Goal: Transaction & Acquisition: Purchase product/service

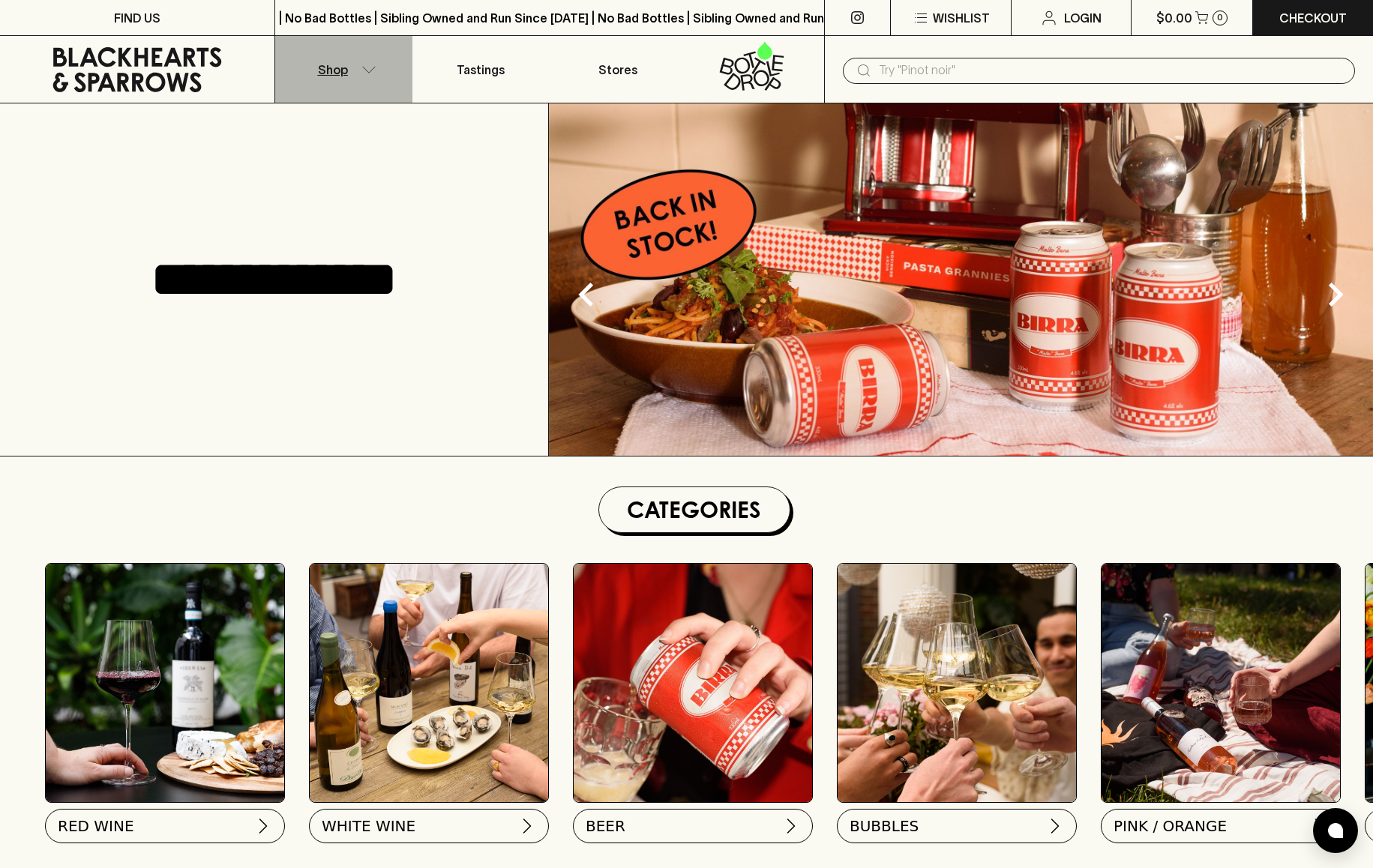
click at [366, 62] on button "Shop" at bounding box center [344, 69] width 137 height 67
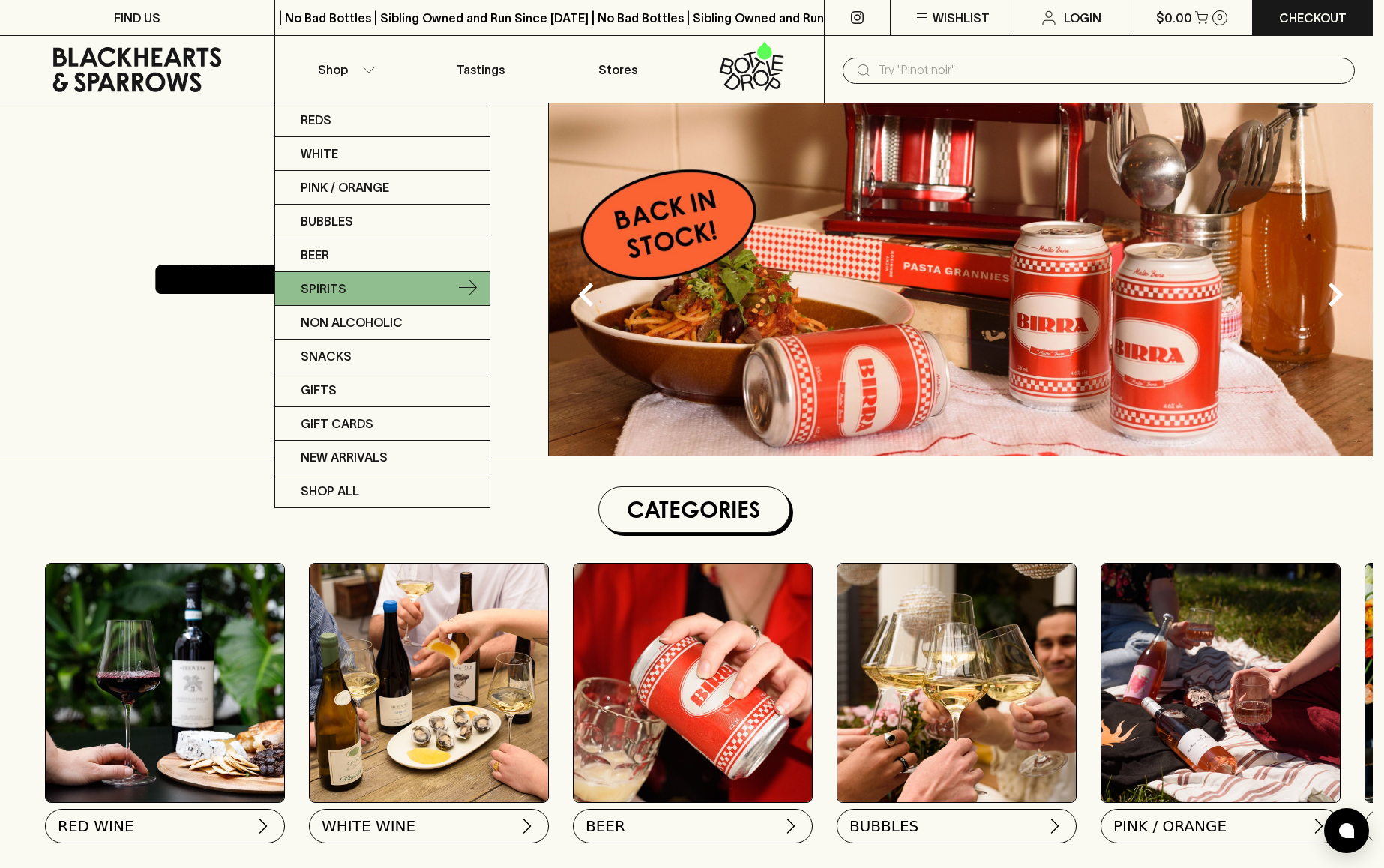
click at [442, 280] on link "Spirits" at bounding box center [383, 288] width 215 height 34
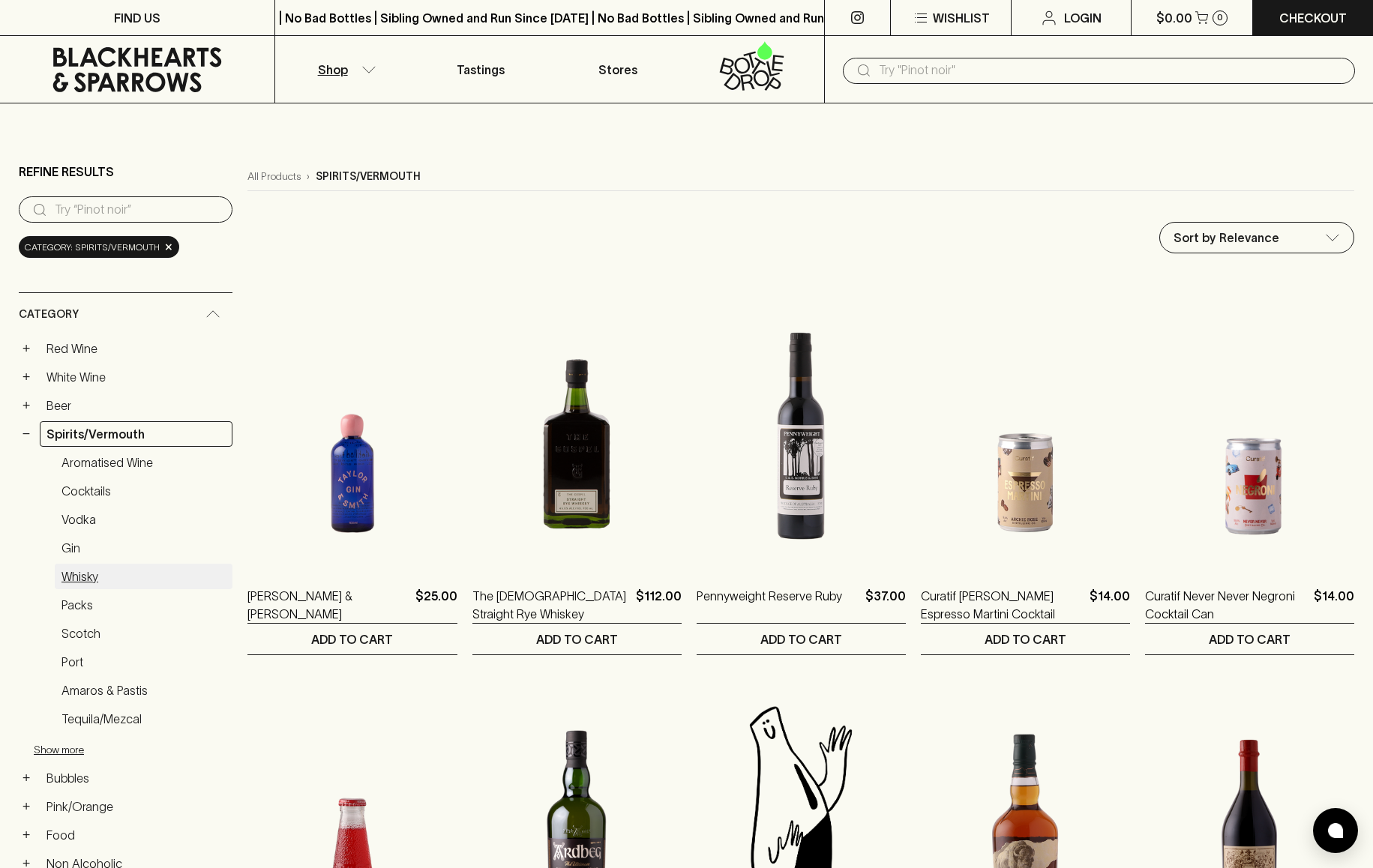
click at [84, 577] on link "Whisky" at bounding box center [143, 575] width 177 height 25
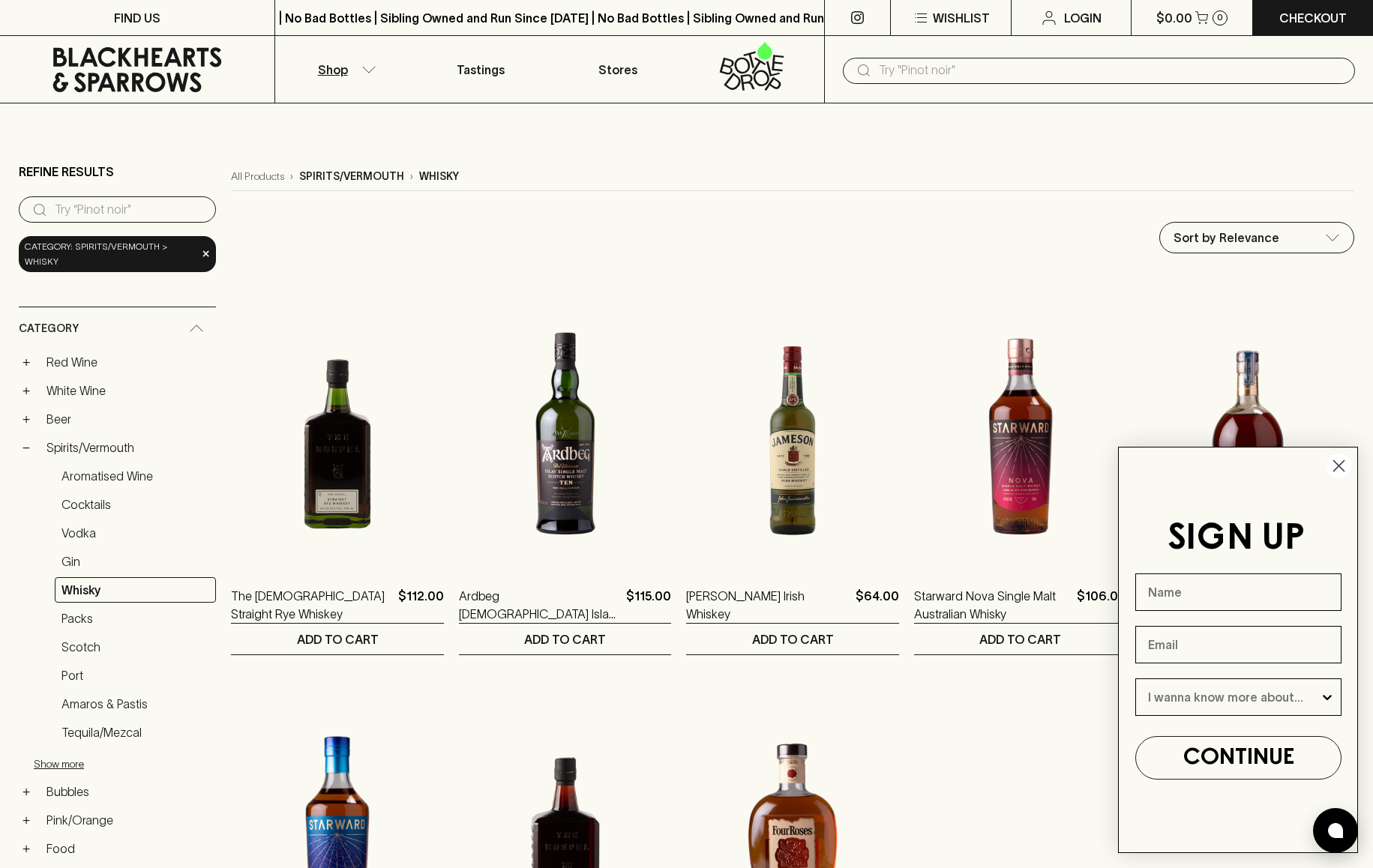
click at [1338, 460] on circle "Close dialog" at bounding box center [1338, 466] width 25 height 25
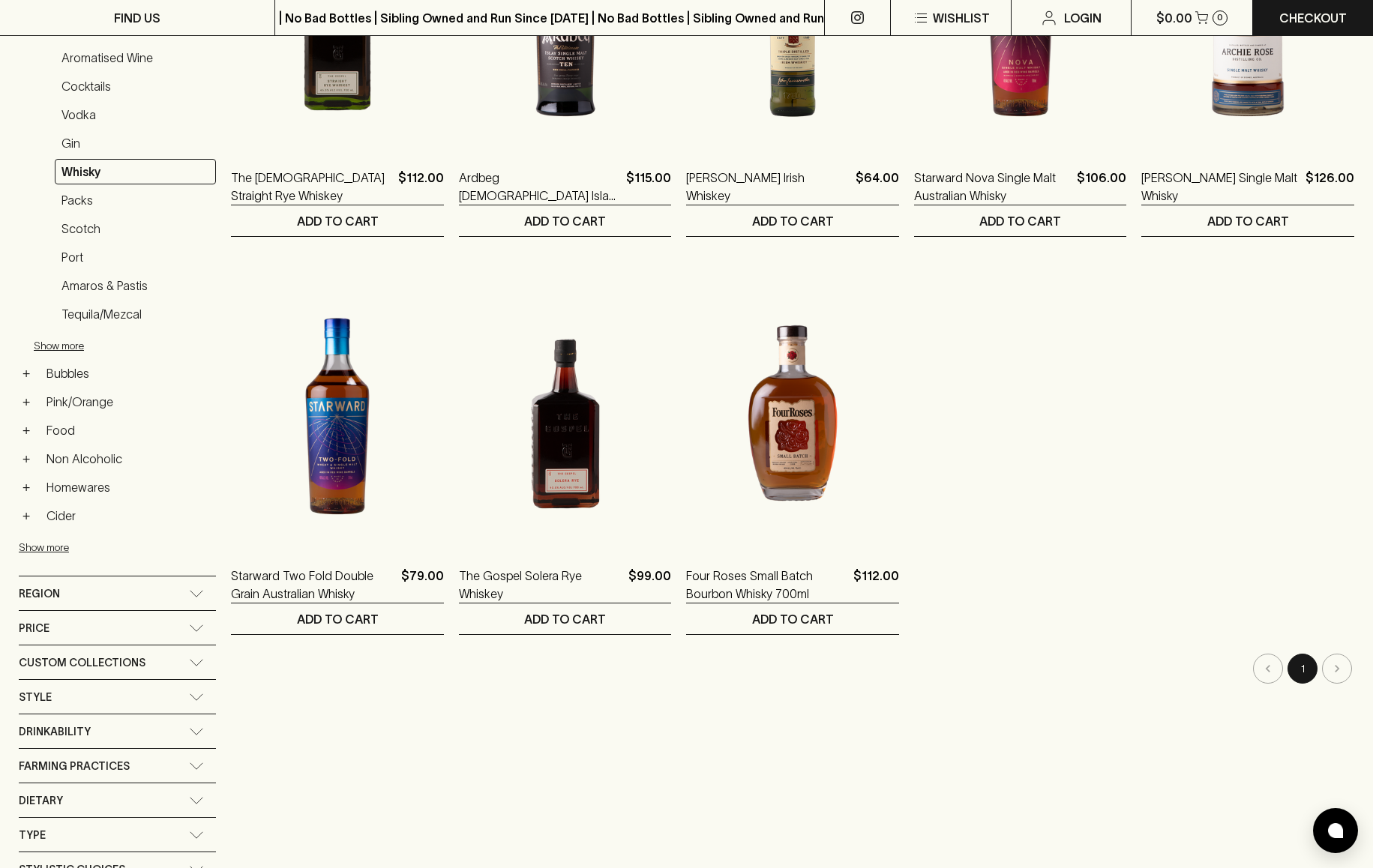
scroll to position [422, 0]
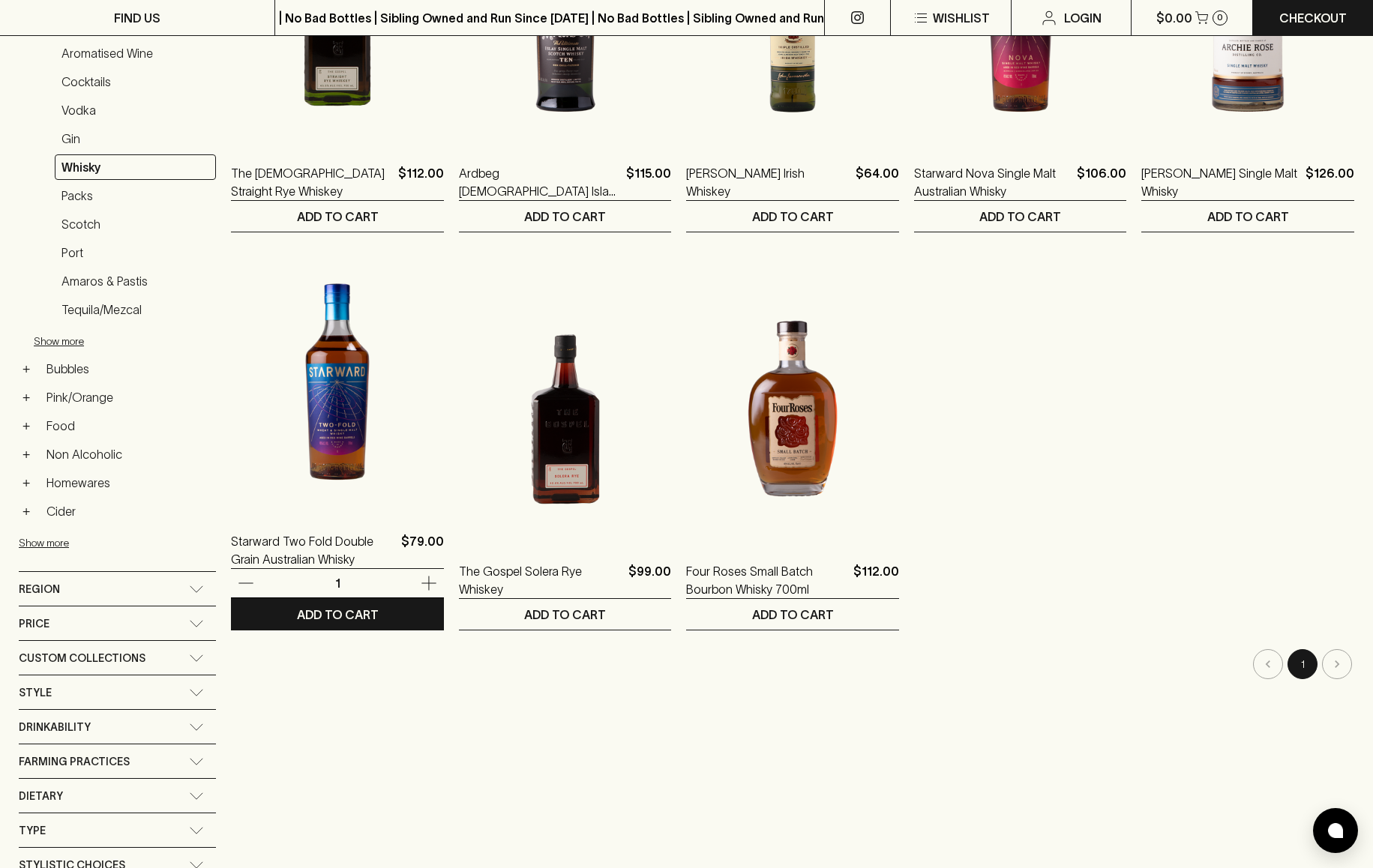
click at [337, 424] on img at bounding box center [338, 378] width 213 height 262
